Goal: Transaction & Acquisition: Purchase product/service

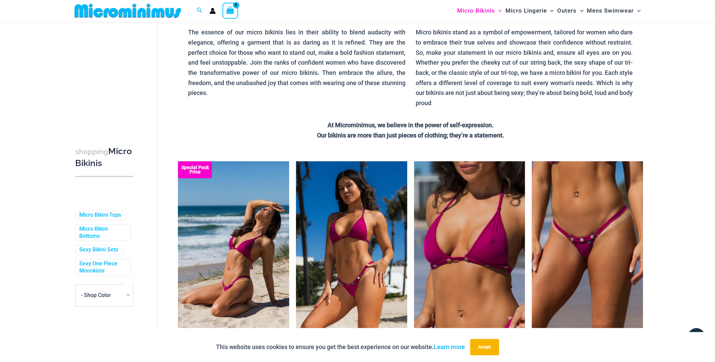
scroll to position [63, 0]
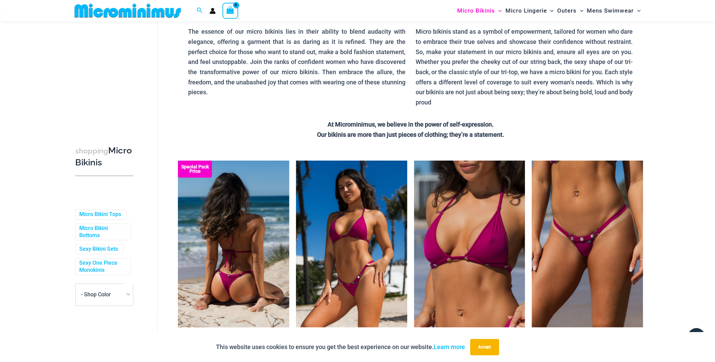
click at [244, 175] on img at bounding box center [233, 244] width 111 height 167
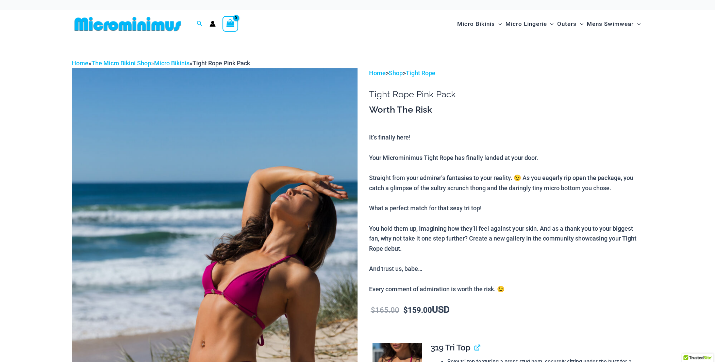
click at [241, 144] on img at bounding box center [215, 282] width 286 height 429
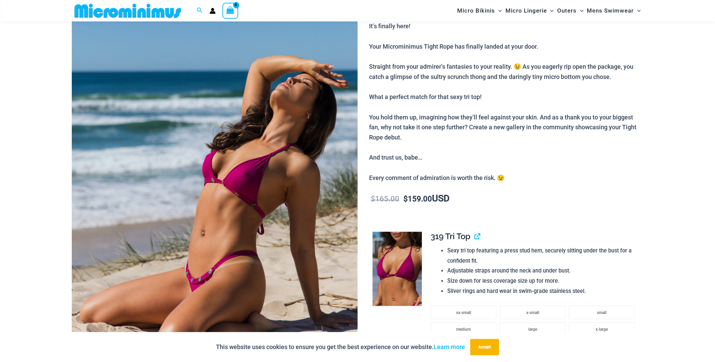
scroll to position [100, 0]
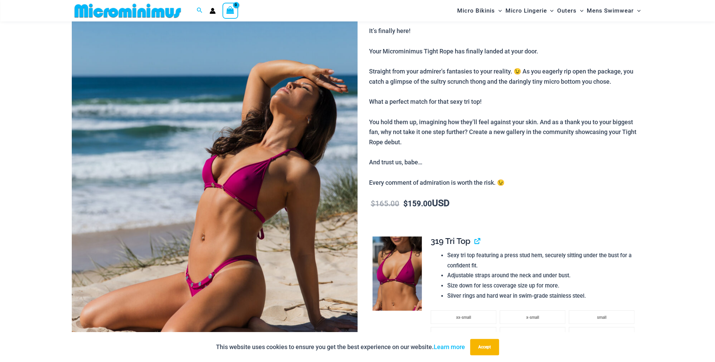
click at [240, 135] on img at bounding box center [215, 176] width 286 height 429
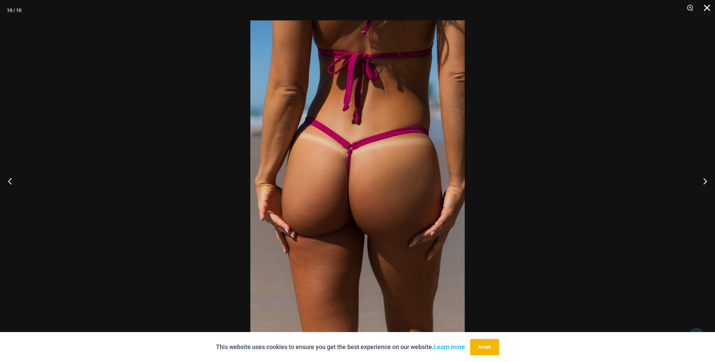
click at [707, 7] on button "Close" at bounding box center [704, 10] width 17 height 20
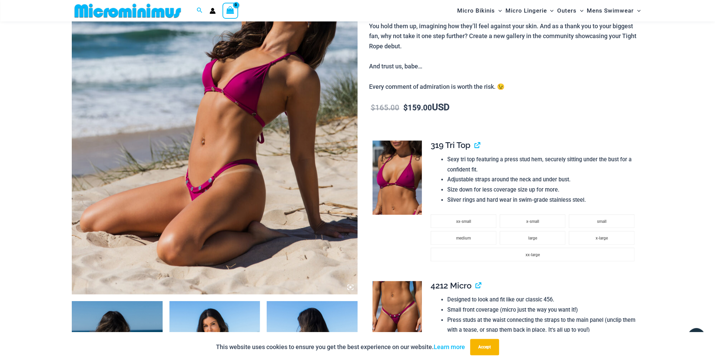
scroll to position [202, 0]
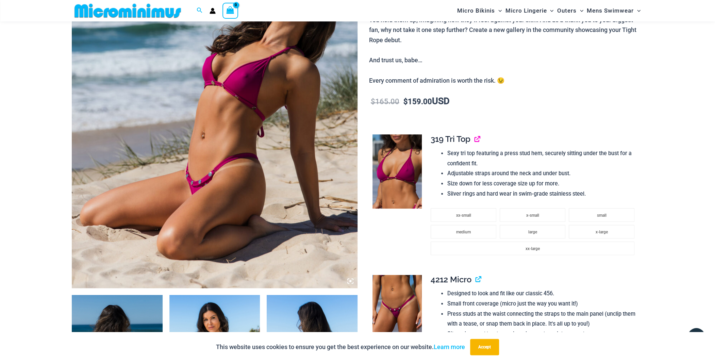
click at [474, 139] on link "View product" at bounding box center [474, 139] width 0 height 10
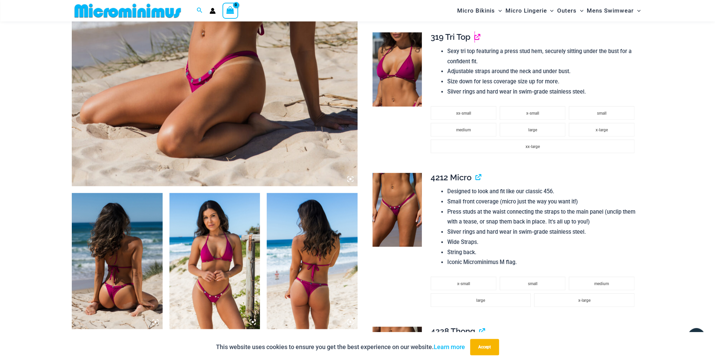
scroll to position [304, 0]
click at [476, 178] on link "View product" at bounding box center [476, 177] width 0 height 10
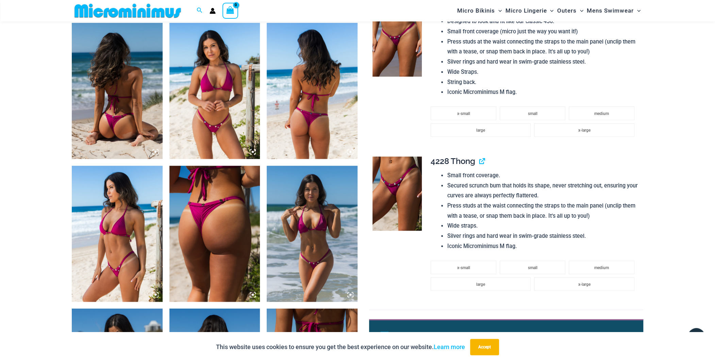
scroll to position [508, 0]
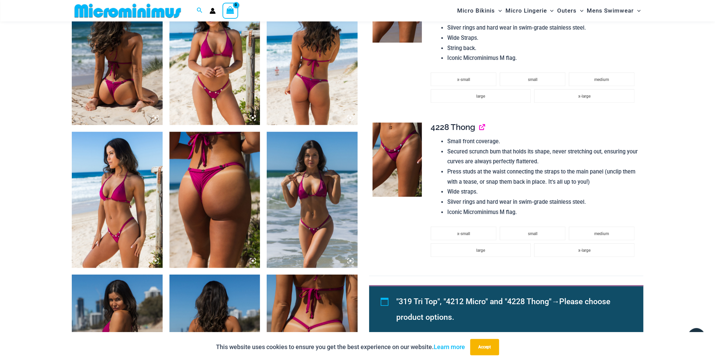
click at [479, 129] on link "View product" at bounding box center [479, 127] width 0 height 10
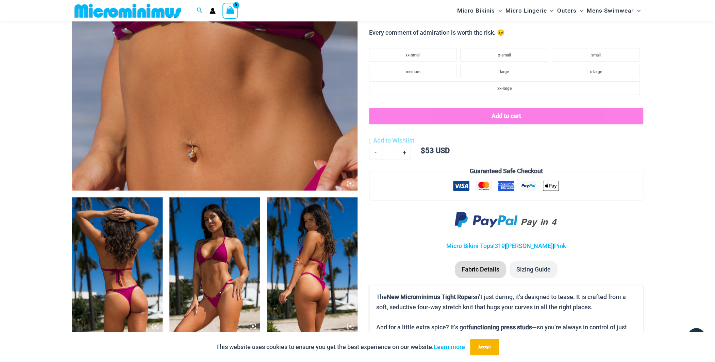
scroll to position [368, 0]
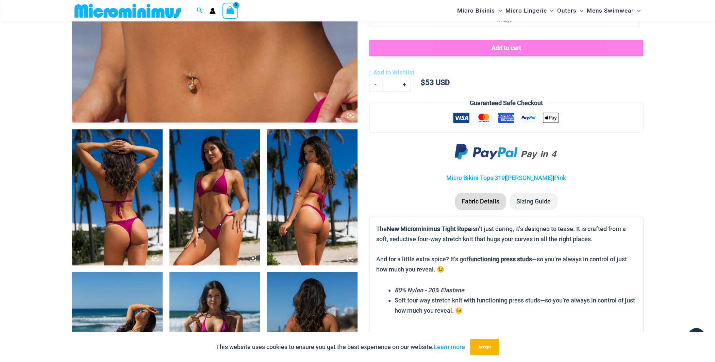
click at [121, 158] on img at bounding box center [117, 197] width 91 height 136
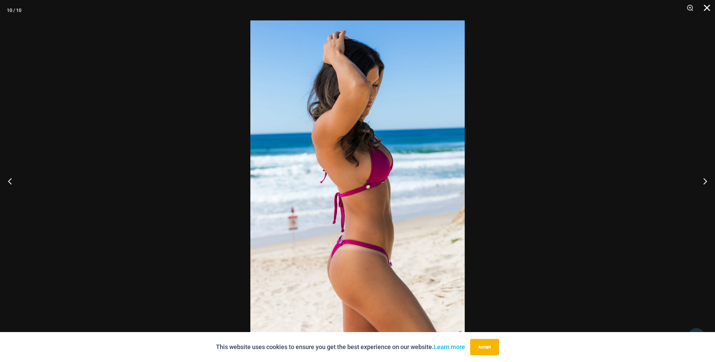
click at [706, 6] on button "Close" at bounding box center [704, 10] width 17 height 20
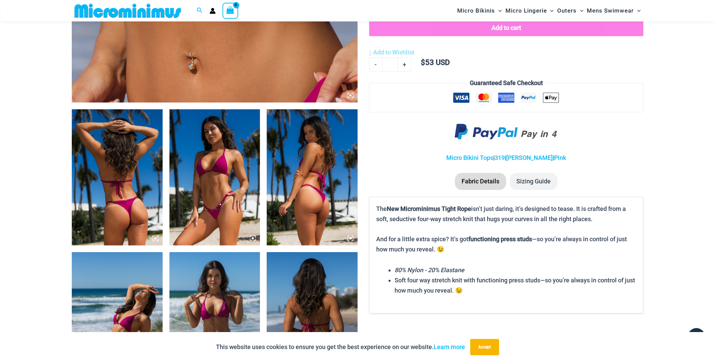
scroll to position [402, 0]
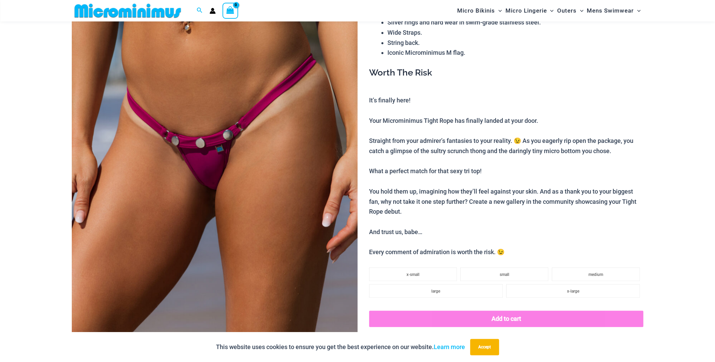
scroll to position [131, 0]
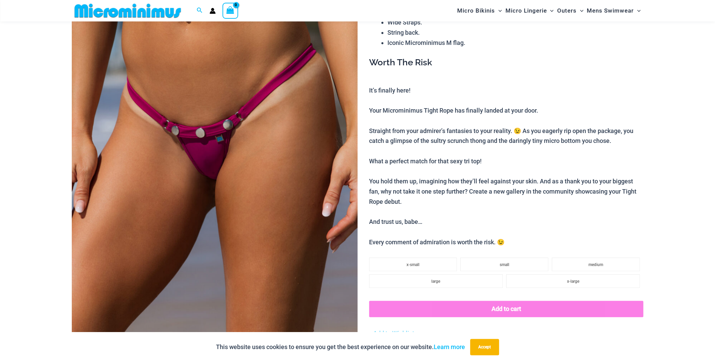
click at [276, 145] on img at bounding box center [215, 145] width 286 height 429
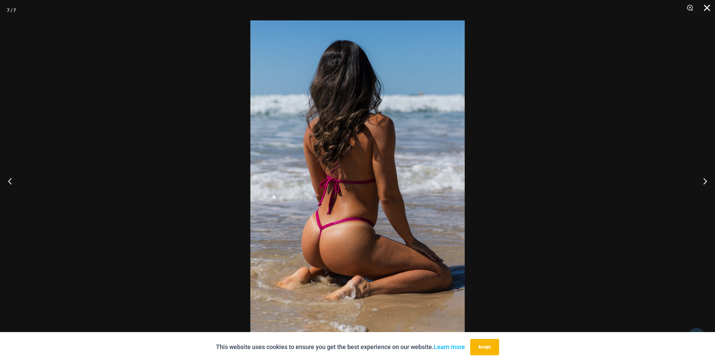
click at [706, 8] on button "Close" at bounding box center [704, 10] width 17 height 20
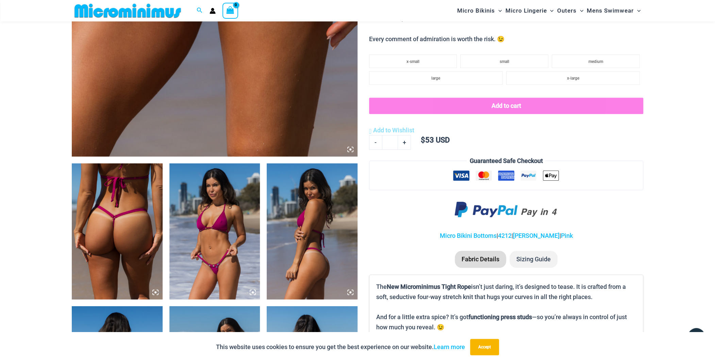
scroll to position [335, 0]
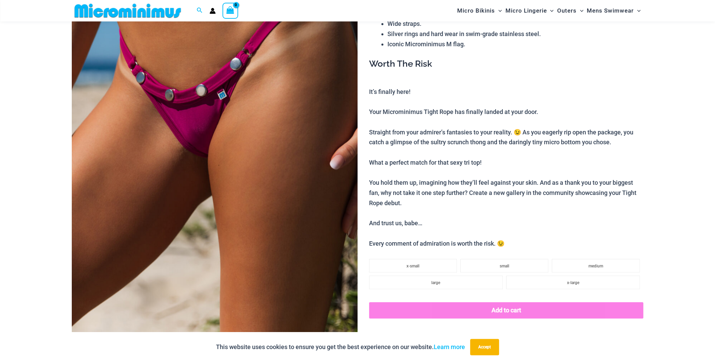
scroll to position [130, 0]
click at [254, 117] on img at bounding box center [215, 146] width 286 height 429
